Goal: Check status: Check status

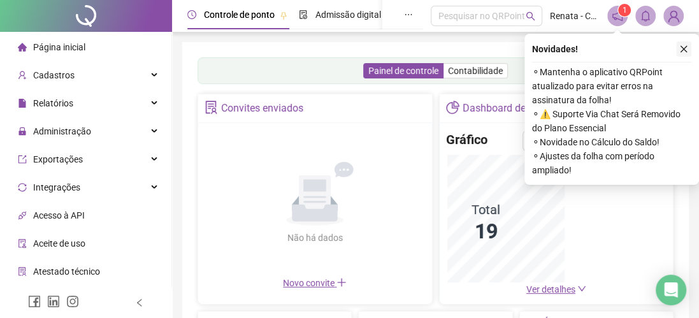
click at [681, 45] on icon "close" at bounding box center [683, 49] width 9 height 9
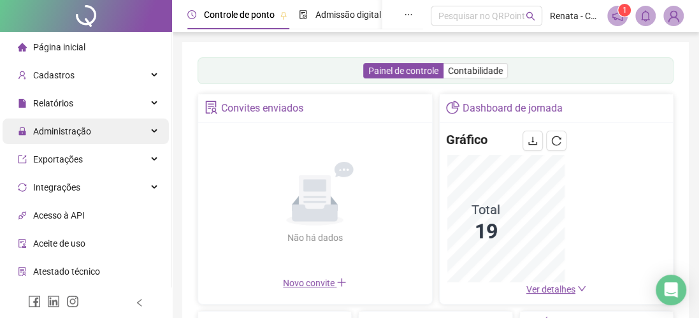
click at [70, 129] on span "Administração" at bounding box center [62, 131] width 58 height 10
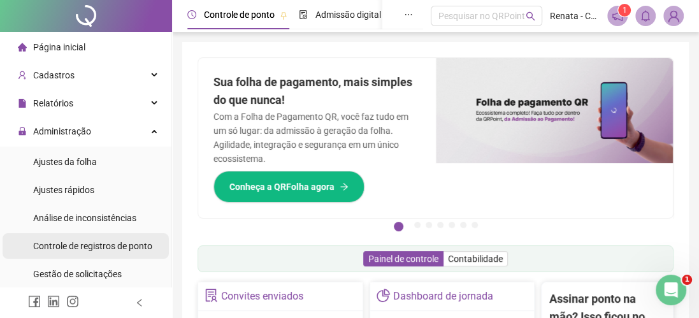
click at [71, 245] on span "Controle de registros de ponto" at bounding box center [92, 246] width 119 height 10
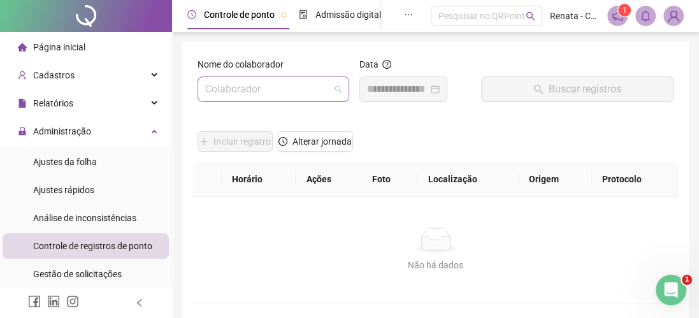
click at [262, 83] on input "search" at bounding box center [267, 89] width 125 height 24
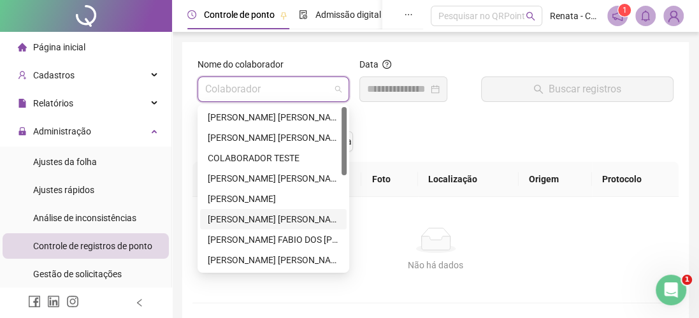
click at [287, 221] on div "[PERSON_NAME] [PERSON_NAME]" at bounding box center [273, 219] width 131 height 14
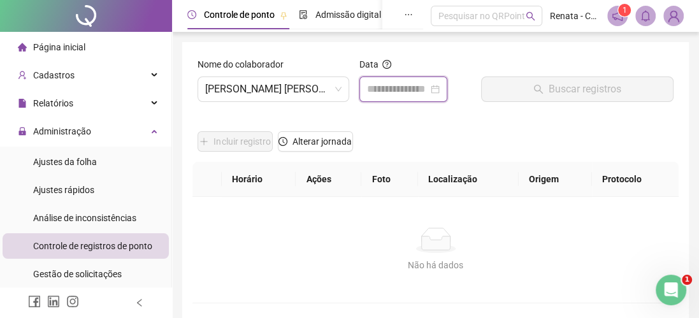
click at [398, 87] on input at bounding box center [397, 89] width 61 height 15
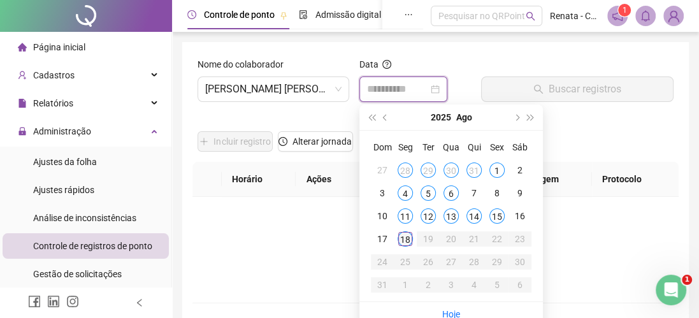
type input "**********"
click at [402, 239] on div "18" at bounding box center [404, 238] width 15 height 15
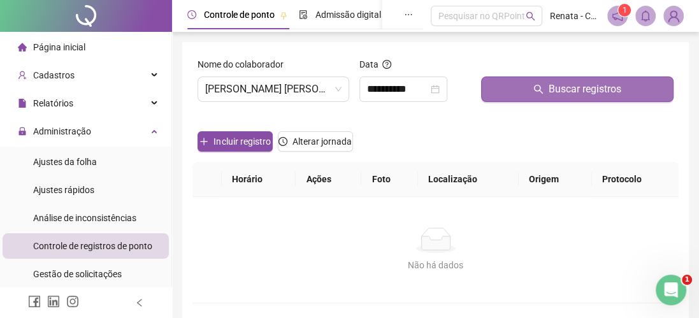
click at [569, 90] on span "Buscar registros" at bounding box center [584, 89] width 73 height 15
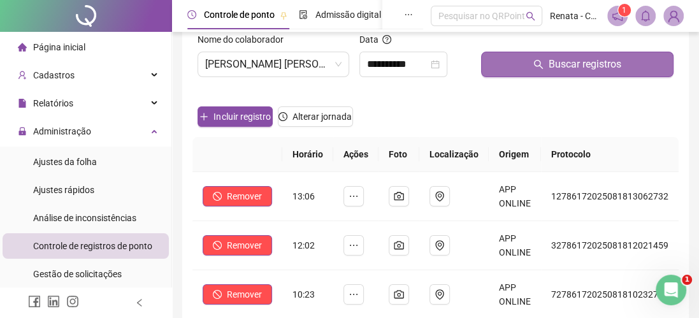
scroll to position [50, 0]
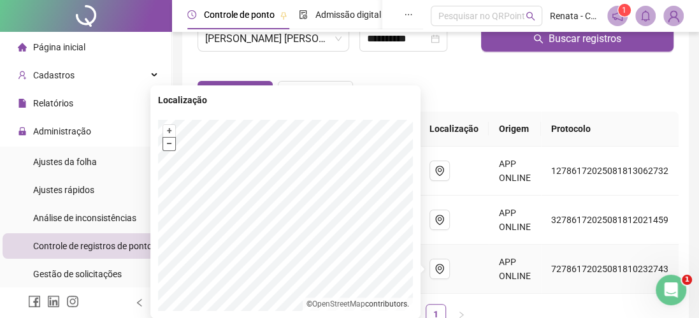
click at [169, 146] on button "–" at bounding box center [169, 144] width 12 height 12
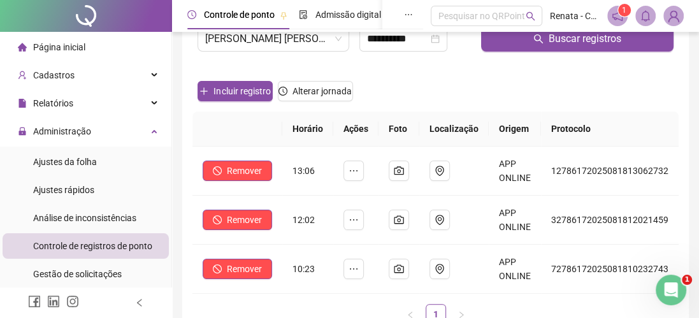
click at [454, 76] on div "Incluir registro Alterar jornada" at bounding box center [435, 87] width 481 height 50
click at [302, 44] on span "[PERSON_NAME] [PERSON_NAME]" at bounding box center [273, 39] width 136 height 24
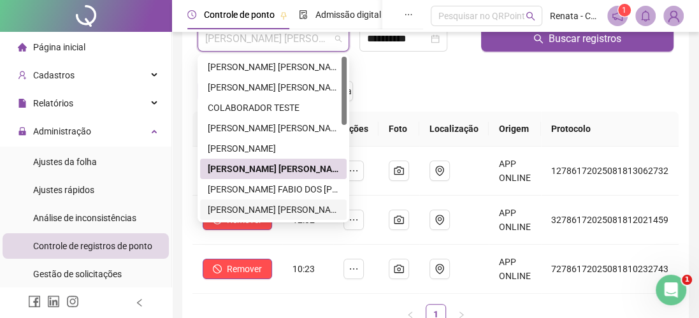
click at [346, 217] on div at bounding box center [343, 138] width 5 height 163
click at [344, 210] on div at bounding box center [343, 138] width 5 height 163
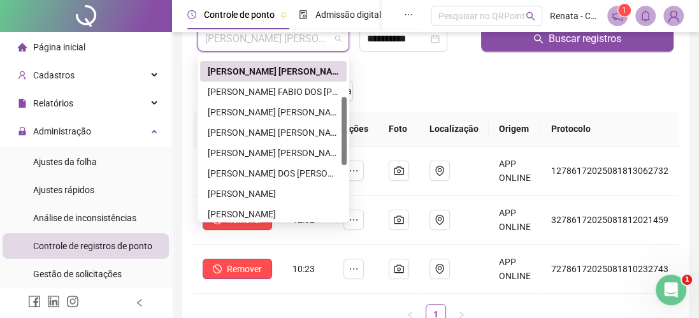
scroll to position [105, 0]
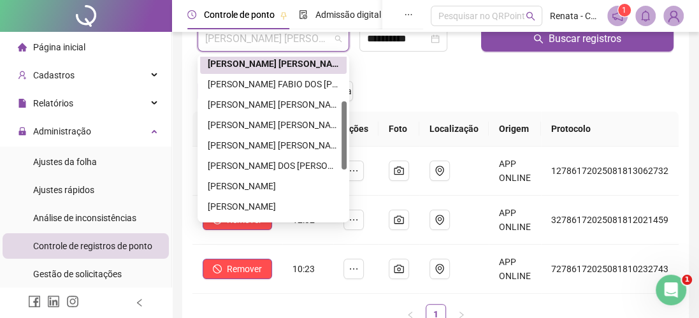
drag, startPoint x: 343, startPoint y: 117, endPoint x: 346, endPoint y: 162, distance: 45.3
click at [346, 162] on div "276772 276966 277092 [PERSON_NAME] [PERSON_NAME] FABIO DOS [PERSON_NAME] [PERSO…" at bounding box center [273, 138] width 152 height 168
click at [290, 163] on div "[PERSON_NAME] DOS [PERSON_NAME]" at bounding box center [273, 166] width 131 height 14
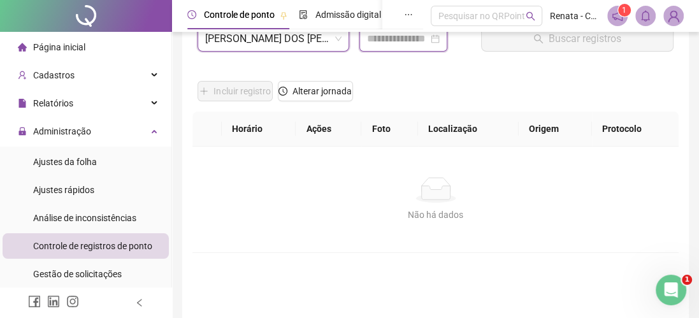
click at [380, 39] on input at bounding box center [397, 38] width 61 height 15
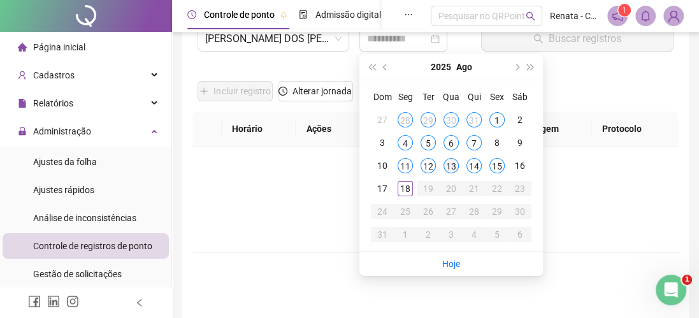
click at [452, 164] on div "13" at bounding box center [450, 165] width 15 height 15
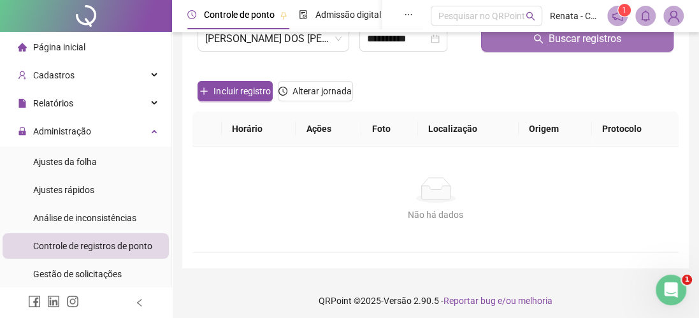
click at [586, 36] on span "Buscar registros" at bounding box center [584, 38] width 73 height 15
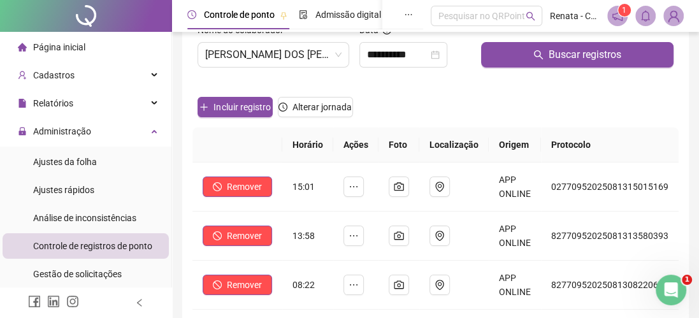
scroll to position [22, 0]
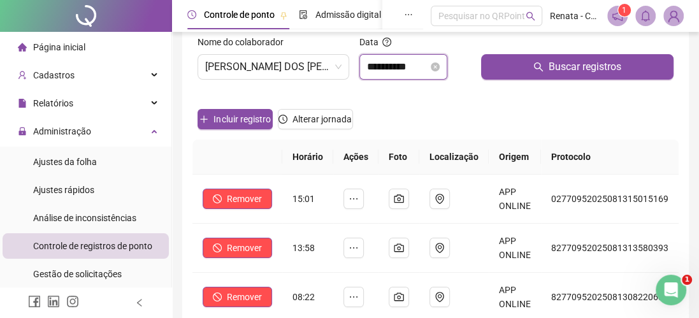
click at [423, 61] on input "**********" at bounding box center [397, 66] width 61 height 15
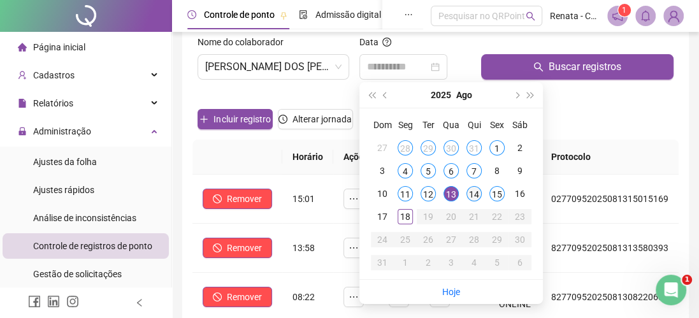
click at [473, 190] on div "14" at bounding box center [473, 193] width 15 height 15
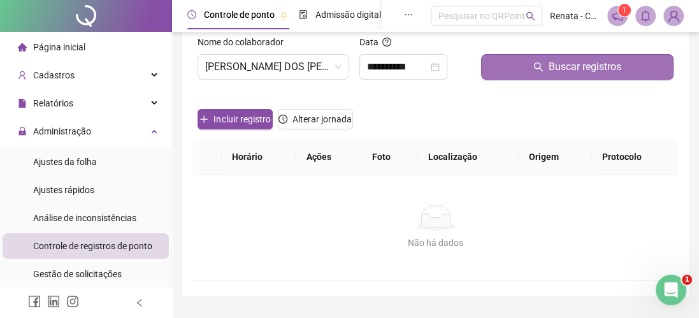
click at [574, 62] on span "Buscar registros" at bounding box center [584, 66] width 73 height 15
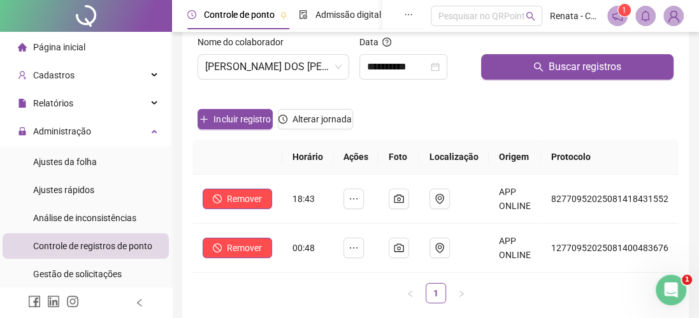
click at [429, 99] on div "Incluir registro Alterar jornada" at bounding box center [435, 115] width 481 height 50
click at [426, 66] on input "**********" at bounding box center [397, 66] width 61 height 15
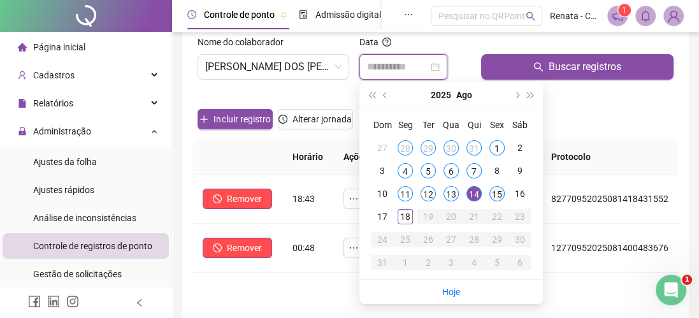
type input "**********"
click at [499, 192] on div "15" at bounding box center [496, 193] width 15 height 15
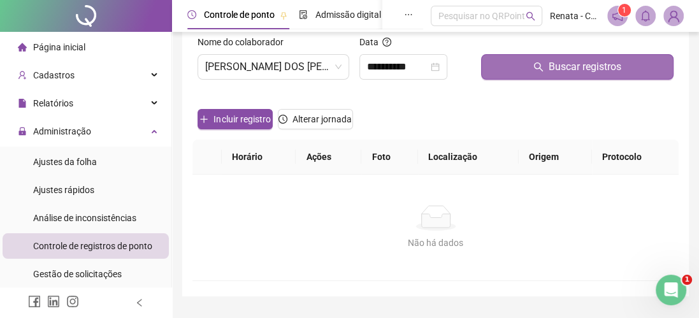
click at [570, 68] on span "Buscar registros" at bounding box center [584, 66] width 73 height 15
